Goal: Communication & Community: Ask a question

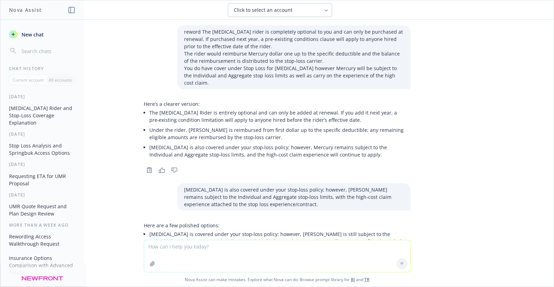
scroll to position [289, 0]
